Goal: Information Seeking & Learning: Check status

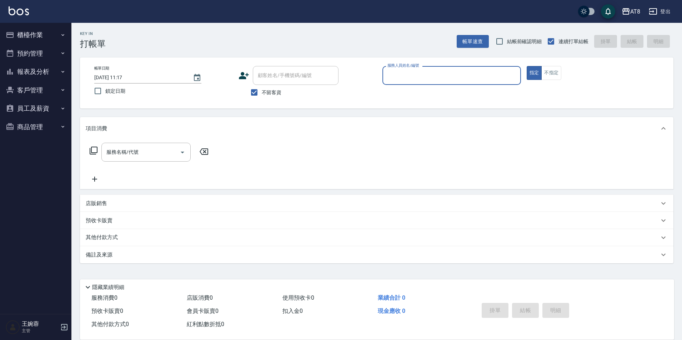
click at [41, 77] on button "報表及分析" at bounding box center [36, 71] width 66 height 19
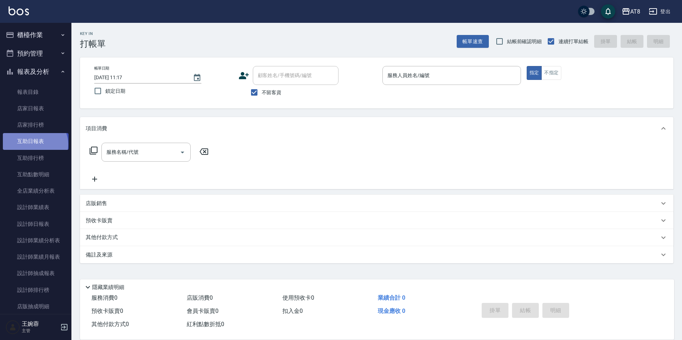
click at [34, 144] on link "互助日報表" at bounding box center [36, 141] width 66 height 16
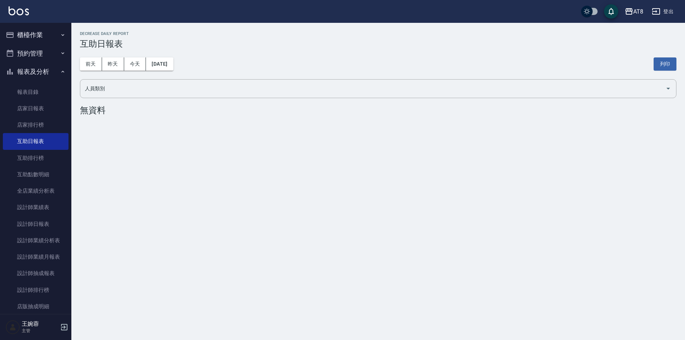
click at [51, 37] on button "櫃檯作業" at bounding box center [36, 35] width 66 height 19
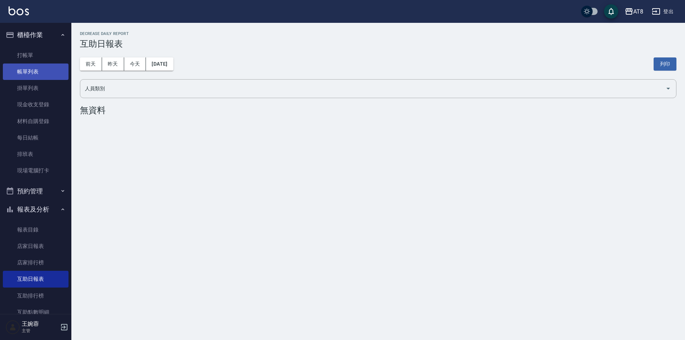
click at [32, 71] on link "帳單列表" at bounding box center [36, 72] width 66 height 16
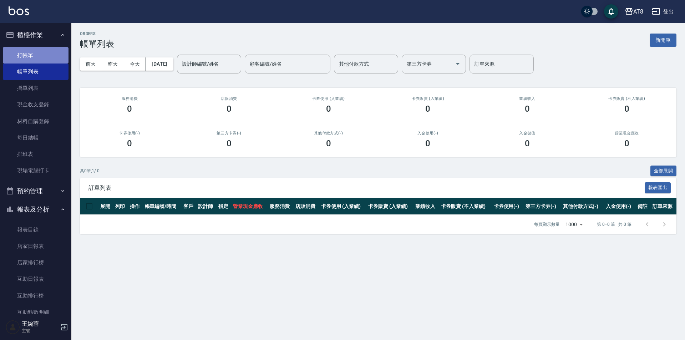
click at [38, 54] on link "打帳單" at bounding box center [36, 55] width 66 height 16
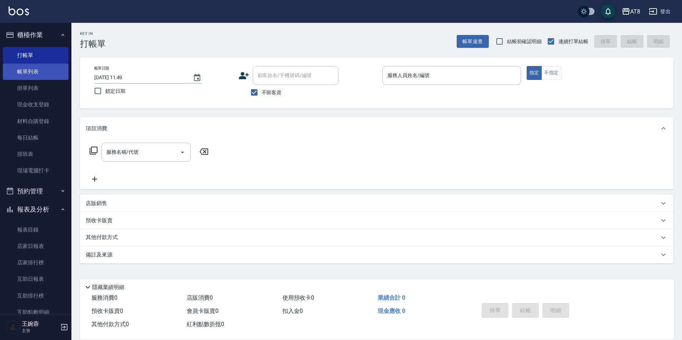
click at [44, 72] on link "帳單列表" at bounding box center [36, 72] width 66 height 16
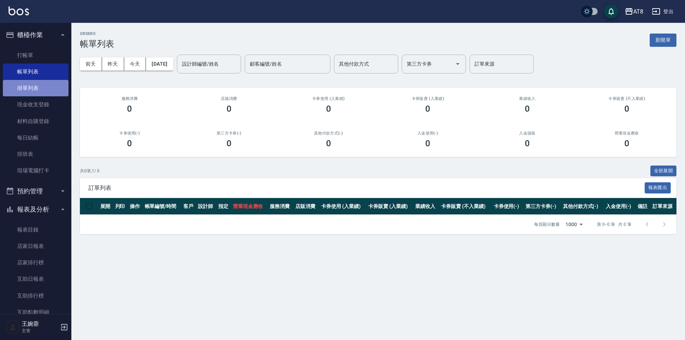
click at [39, 85] on link "掛單列表" at bounding box center [36, 88] width 66 height 16
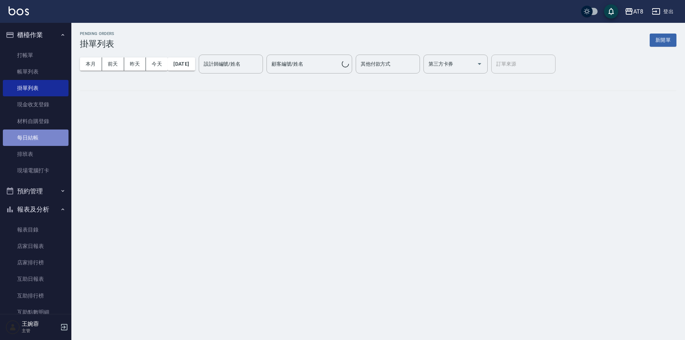
click at [37, 138] on link "每日結帳" at bounding box center [36, 138] width 66 height 16
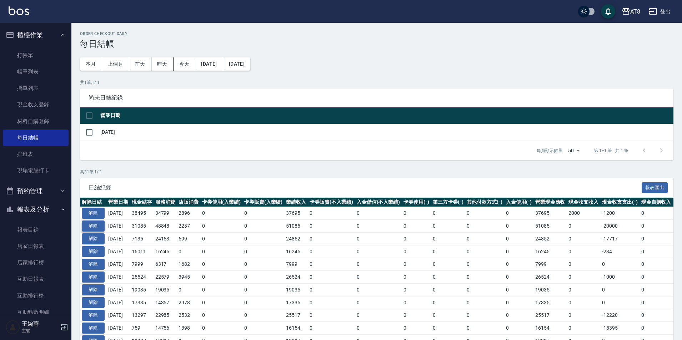
click at [97, 232] on button "解除" at bounding box center [93, 226] width 23 height 11
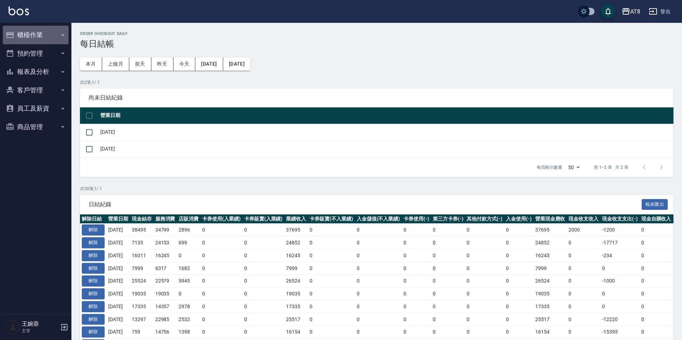
click at [40, 29] on button "櫃檯作業" at bounding box center [36, 35] width 66 height 19
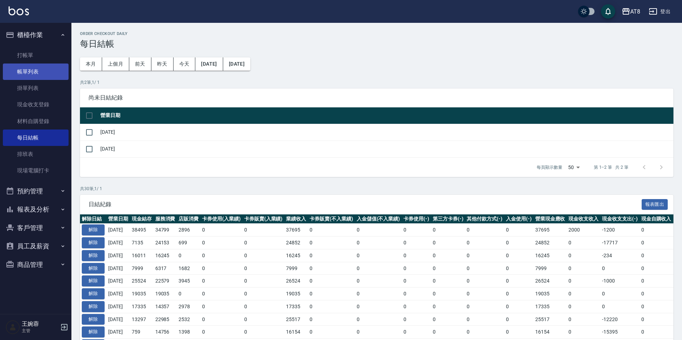
click at [42, 75] on link "帳單列表" at bounding box center [36, 72] width 66 height 16
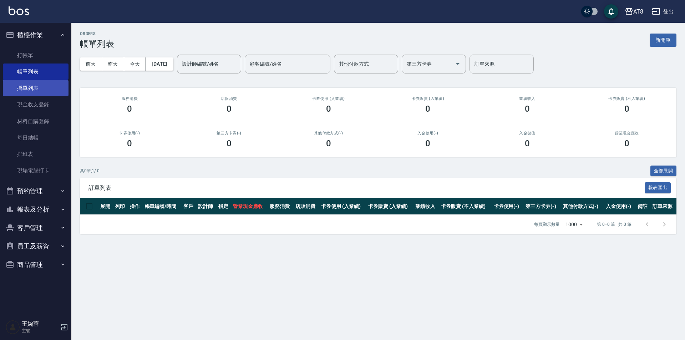
click at [37, 89] on link "掛單列表" at bounding box center [36, 88] width 66 height 16
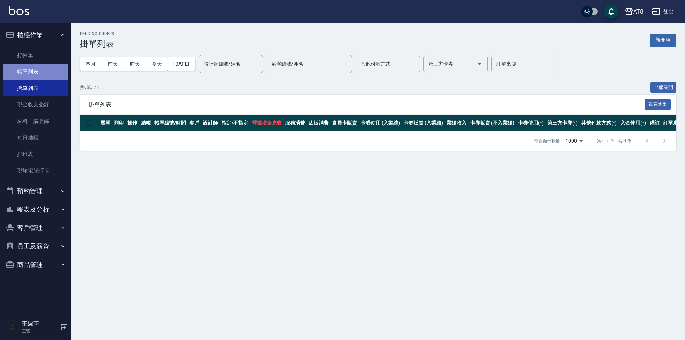
click at [47, 68] on link "帳單列表" at bounding box center [36, 72] width 66 height 16
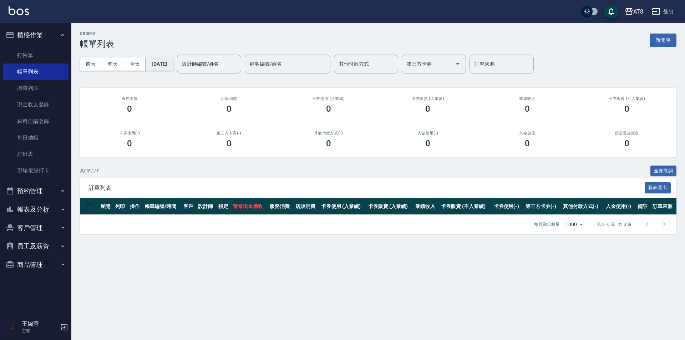
click at [173, 64] on button "[DATE]" at bounding box center [159, 63] width 27 height 13
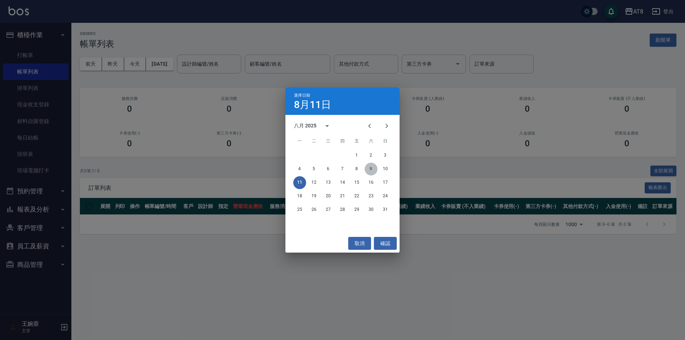
click at [374, 168] on button "9" at bounding box center [371, 169] width 13 height 13
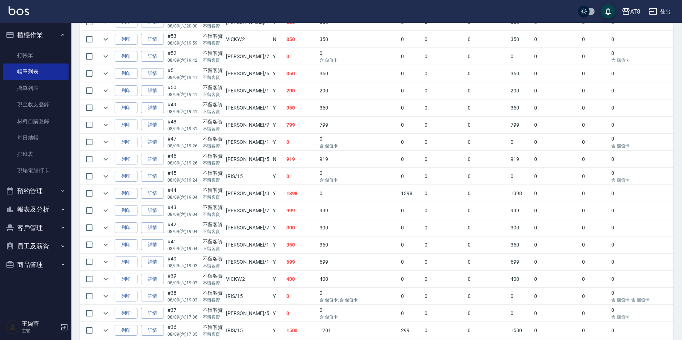
scroll to position [198, 0]
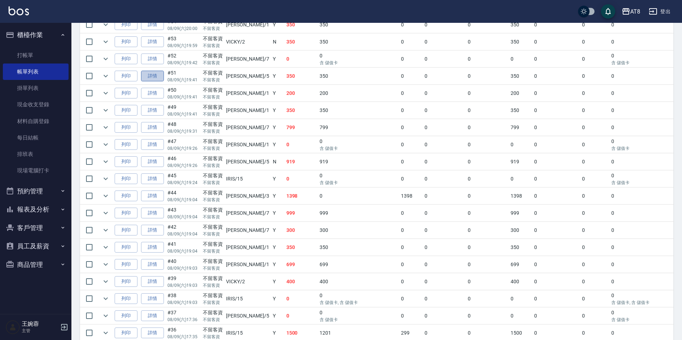
click at [161, 82] on link "詳情" at bounding box center [152, 76] width 23 height 11
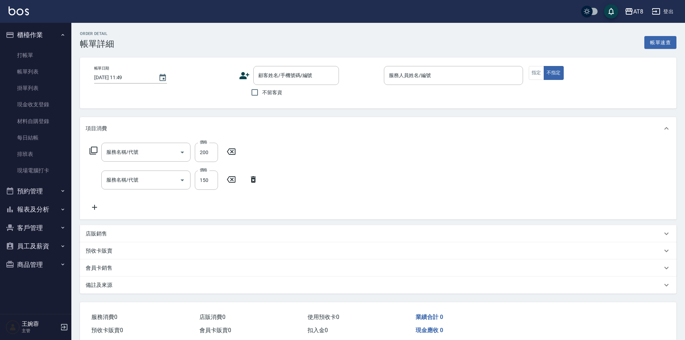
type input "2025/08/09 19:41"
checkbox input "true"
type input "HANK-5"
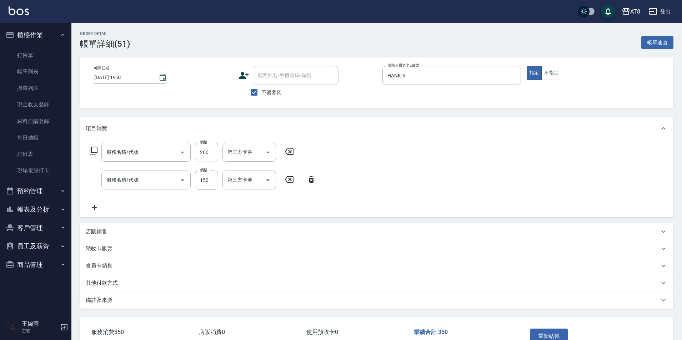
type input "剪髮(2200)"
type input "洗髮(1150)"
click at [96, 210] on icon at bounding box center [95, 207] width 18 height 9
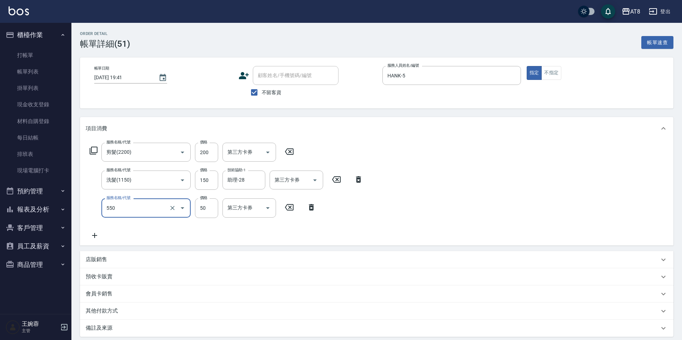
type input "精油或深層(550)"
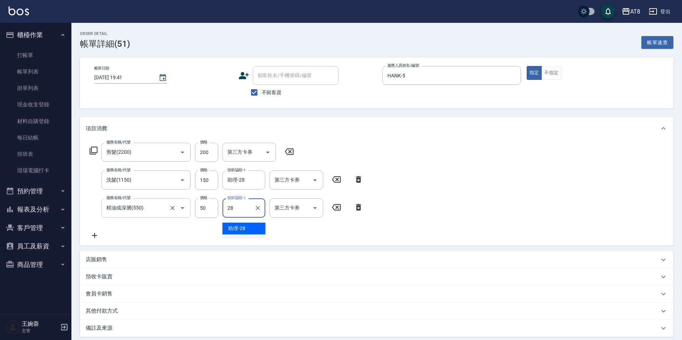
type input "助理-28"
click at [542, 189] on div "服務名稱/代號 剪髮(2200) 服務名稱/代號 價格 200 價格 第三方卡券 第三方卡券 服務名稱/代號 洗髮(1150) 服務名稱/代號 價格 150 …" at bounding box center [376, 192] width 593 height 105
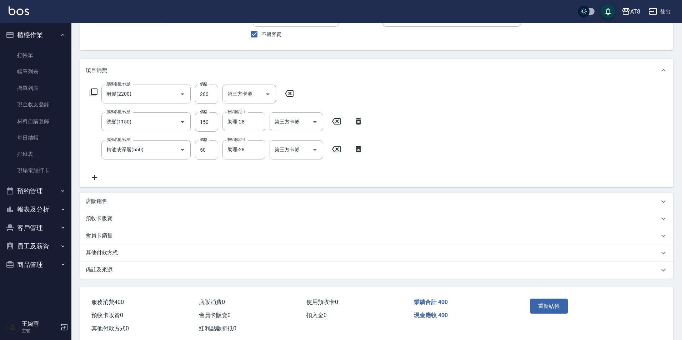
scroll to position [83, 0]
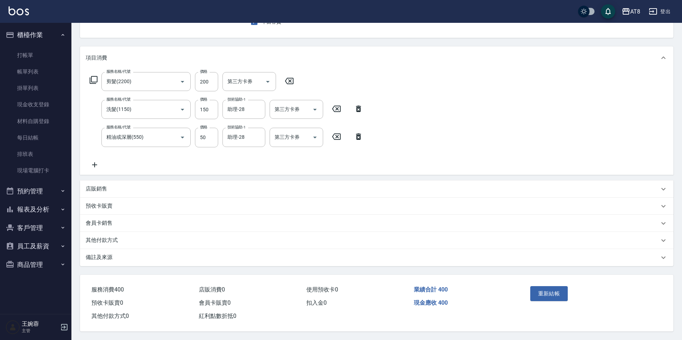
click at [547, 287] on button "重新結帳" at bounding box center [549, 293] width 38 height 15
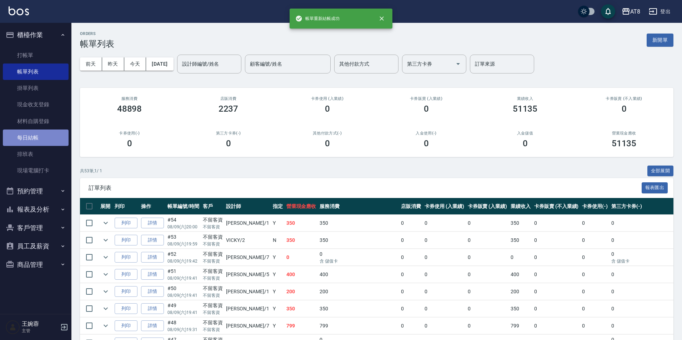
click at [35, 141] on link "每日結帳" at bounding box center [36, 138] width 66 height 16
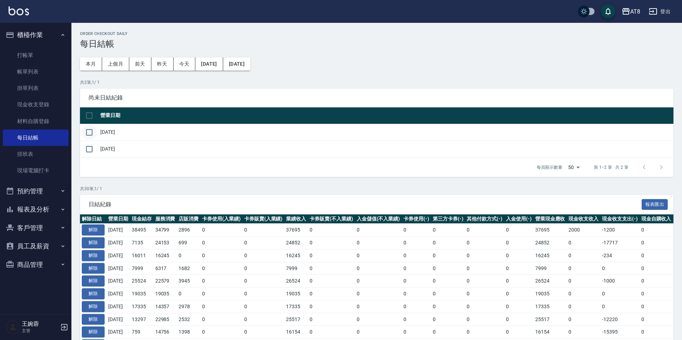
click at [92, 136] on input "checkbox" at bounding box center [89, 132] width 15 height 15
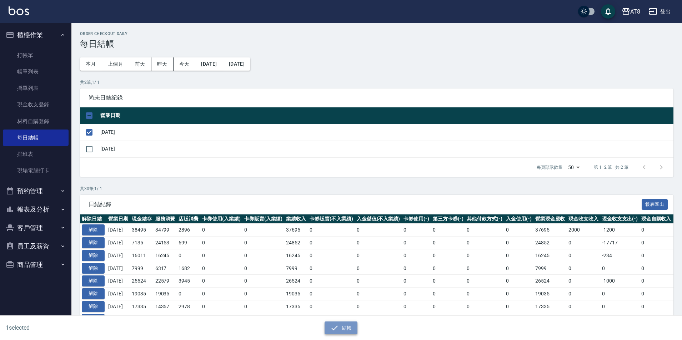
click at [340, 329] on button "結帳" at bounding box center [340, 327] width 33 height 13
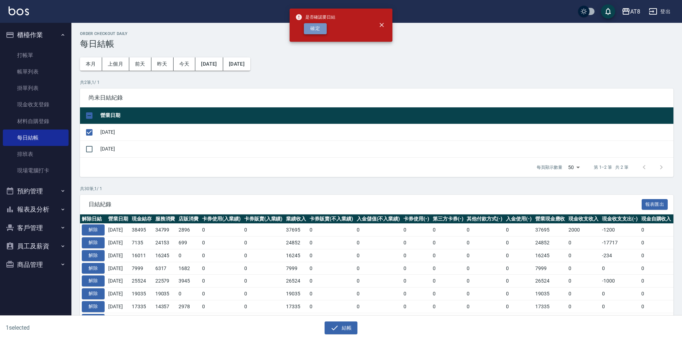
click at [315, 29] on button "確定" at bounding box center [315, 28] width 23 height 11
checkbox input "false"
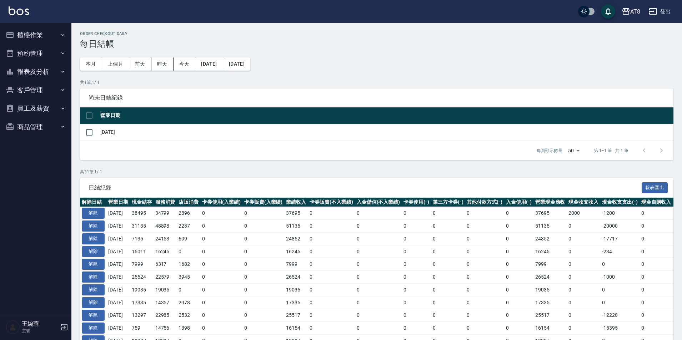
click at [22, 75] on button "報表及分析" at bounding box center [36, 71] width 66 height 19
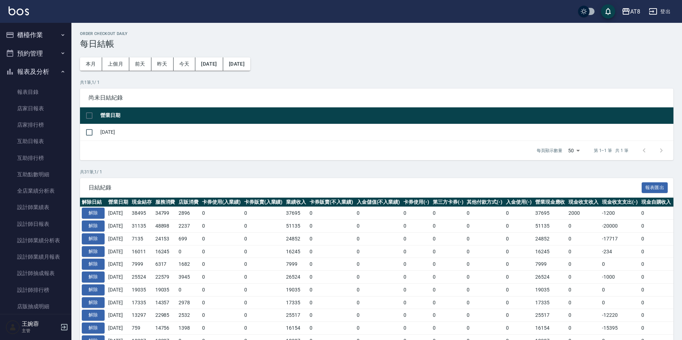
scroll to position [67, 0]
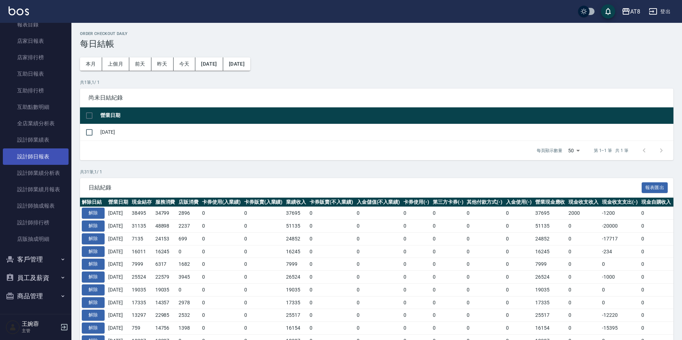
click at [35, 159] on link "設計師日報表" at bounding box center [36, 156] width 66 height 16
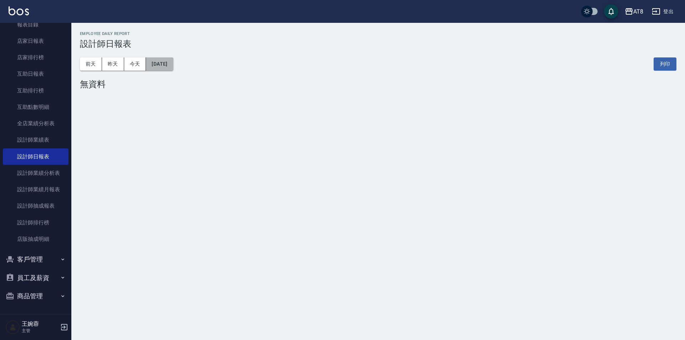
click at [164, 69] on button "[DATE]" at bounding box center [159, 63] width 27 height 13
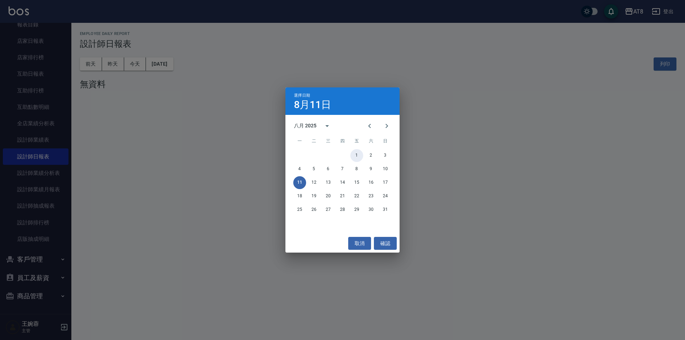
click at [357, 155] on button "1" at bounding box center [356, 155] width 13 height 13
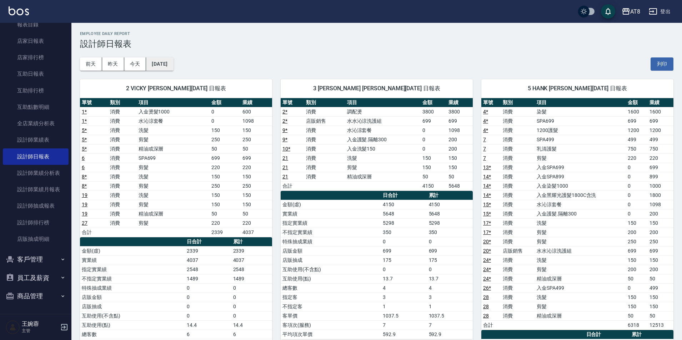
click at [173, 68] on button "[DATE]" at bounding box center [159, 63] width 27 height 13
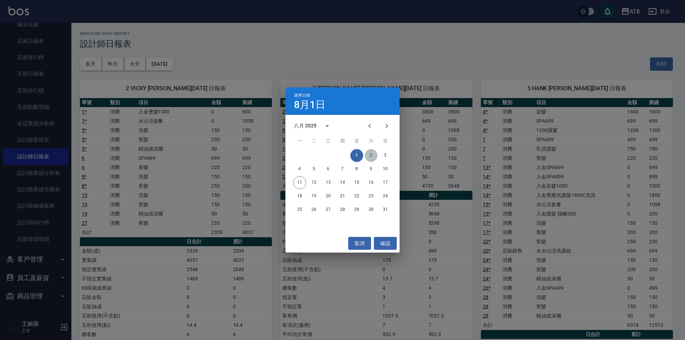
click at [368, 156] on button "2" at bounding box center [371, 155] width 13 height 13
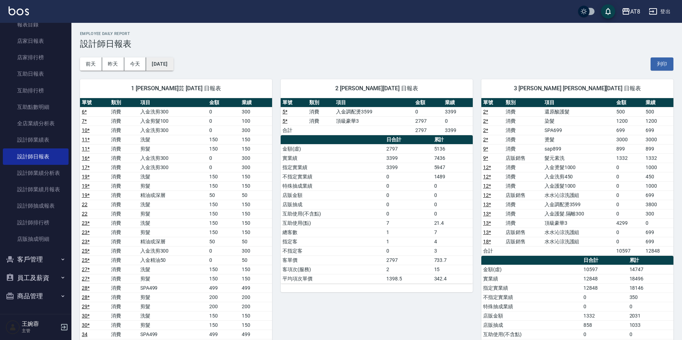
click at [173, 68] on button "[DATE]" at bounding box center [159, 63] width 27 height 13
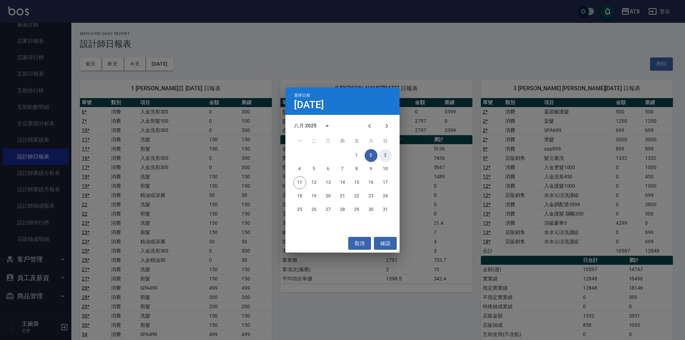
click at [385, 157] on button "3" at bounding box center [385, 155] width 13 height 13
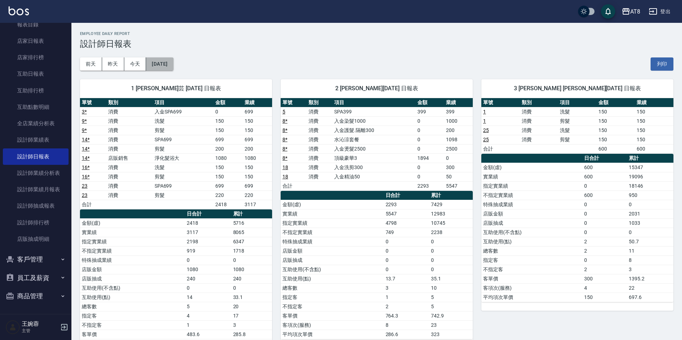
click at [173, 70] on button "[DATE]" at bounding box center [159, 63] width 27 height 13
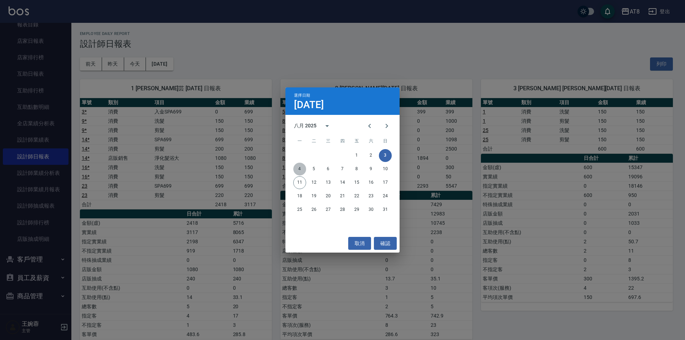
click at [298, 170] on button "4" at bounding box center [299, 169] width 13 height 13
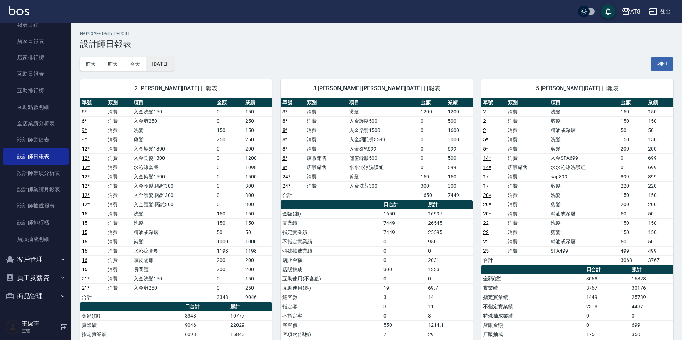
click at [173, 68] on button "[DATE]" at bounding box center [159, 63] width 27 height 13
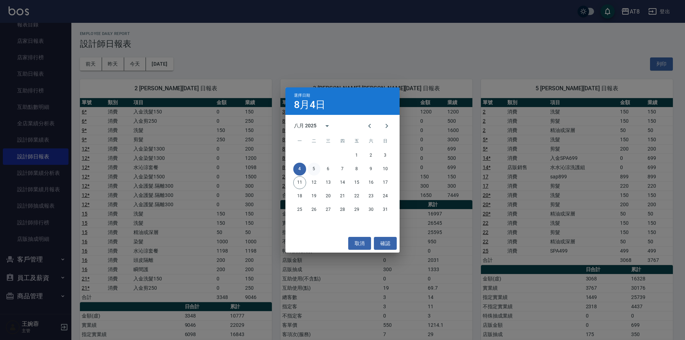
click at [317, 174] on button "5" at bounding box center [314, 169] width 13 height 13
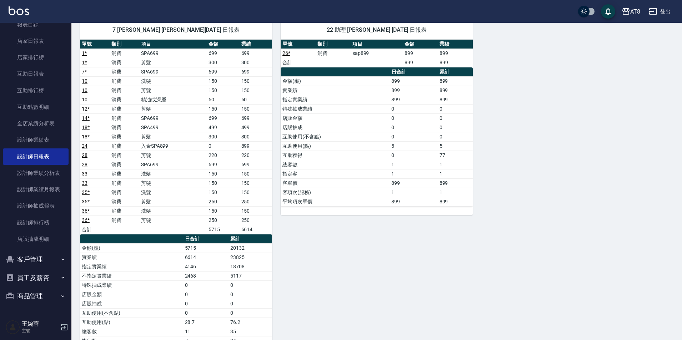
scroll to position [471, 0]
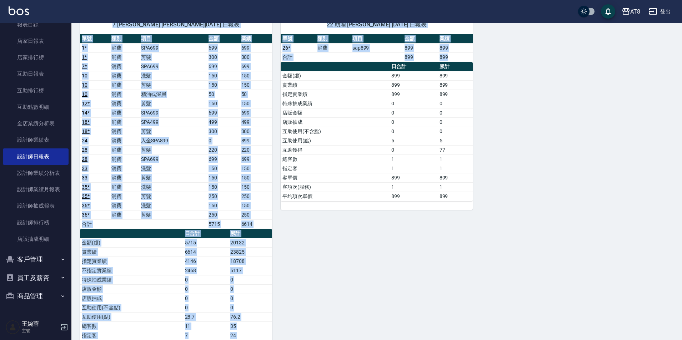
drag, startPoint x: 681, startPoint y: 229, endPoint x: 685, endPoint y: 147, distance: 82.5
drag, startPoint x: 575, startPoint y: 217, endPoint x: 581, endPoint y: 185, distance: 32.7
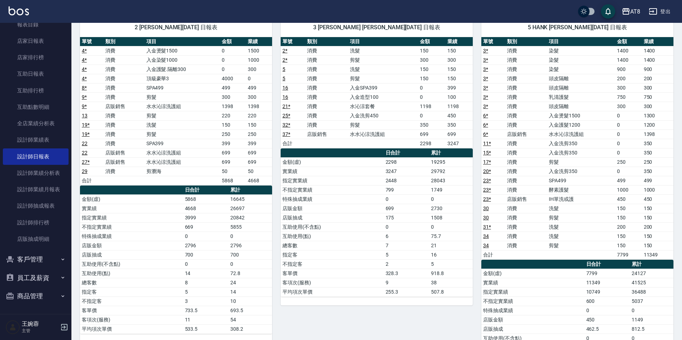
scroll to position [0, 0]
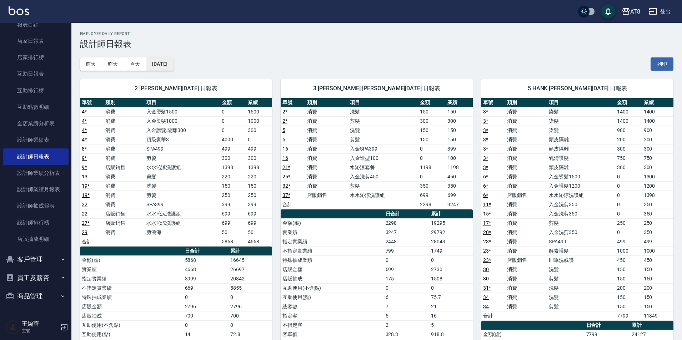
click at [173, 69] on button "[DATE]" at bounding box center [159, 63] width 27 height 13
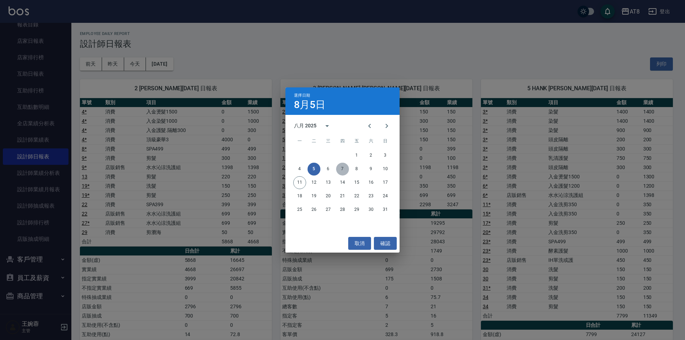
click at [341, 172] on button "7" at bounding box center [342, 169] width 13 height 13
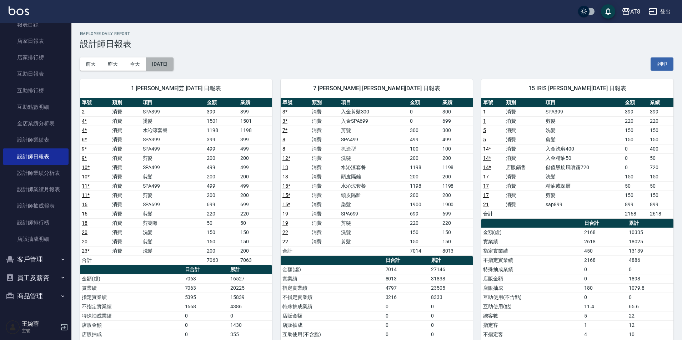
click at [173, 68] on button "[DATE]" at bounding box center [159, 63] width 27 height 13
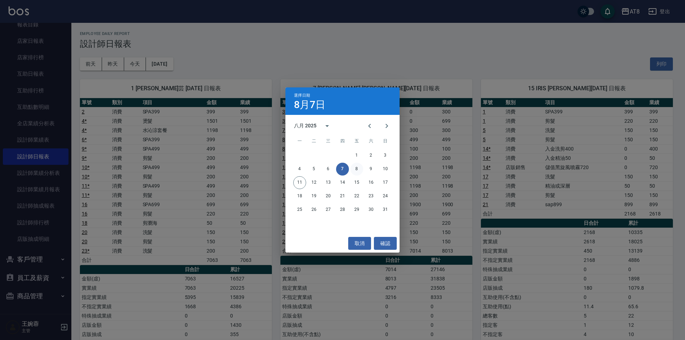
click at [358, 172] on button "8" at bounding box center [356, 169] width 13 height 13
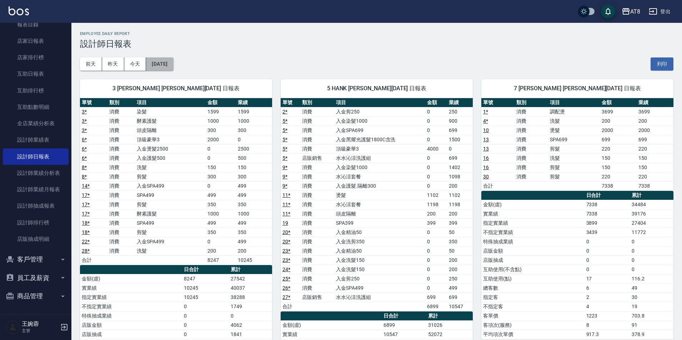
click at [173, 68] on button "[DATE]" at bounding box center [159, 63] width 27 height 13
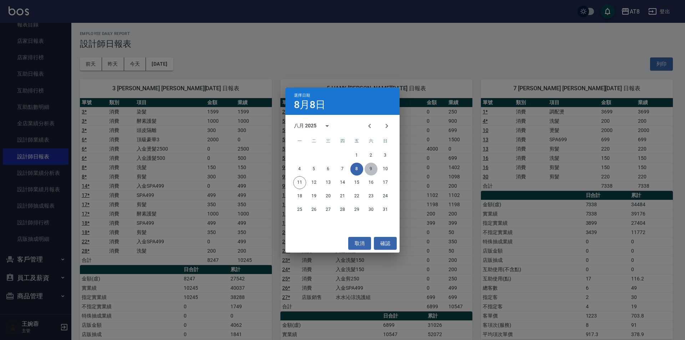
click at [371, 169] on button "9" at bounding box center [371, 169] width 13 height 13
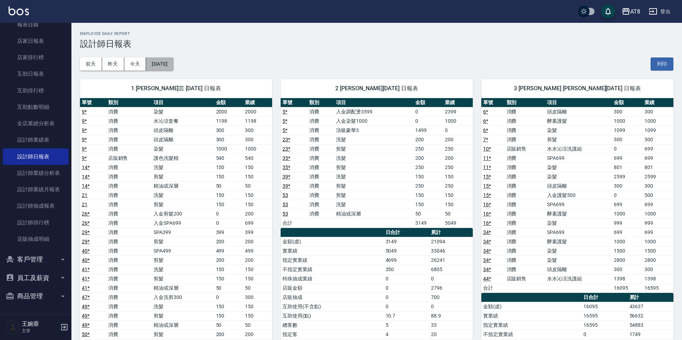
click at [173, 69] on button "[DATE]" at bounding box center [159, 63] width 27 height 13
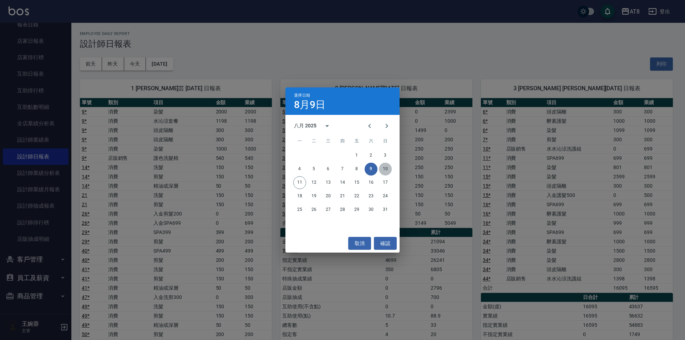
click at [385, 171] on button "10" at bounding box center [385, 169] width 13 height 13
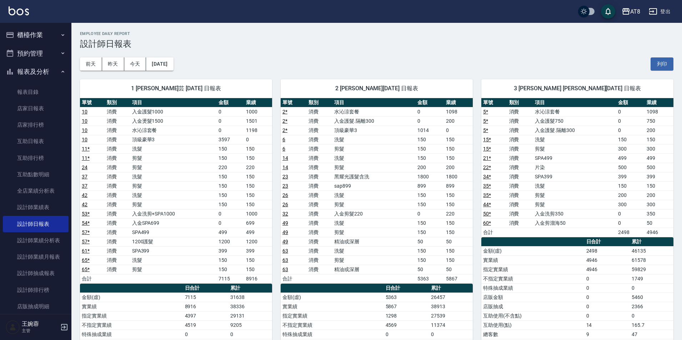
click at [28, 36] on button "櫃檯作業" at bounding box center [36, 35] width 66 height 19
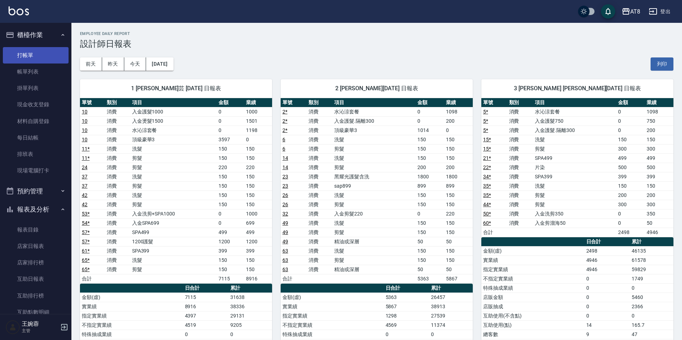
click at [37, 61] on link "打帳單" at bounding box center [36, 55] width 66 height 16
